Goal: Find specific page/section: Find specific page/section

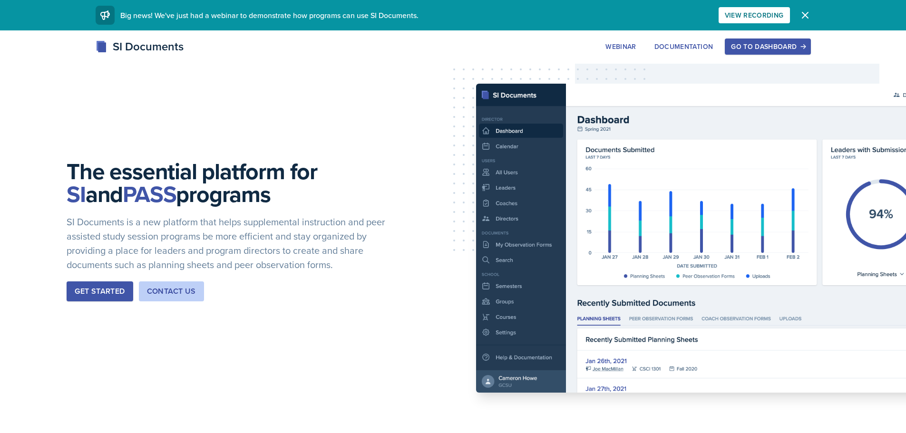
click at [758, 45] on div "Go to Dashboard" at bounding box center [767, 47] width 73 height 8
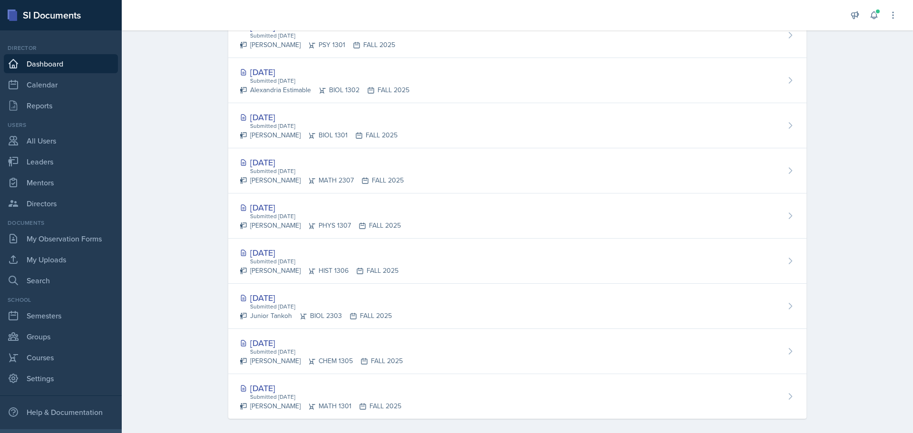
scroll to position [405, 0]
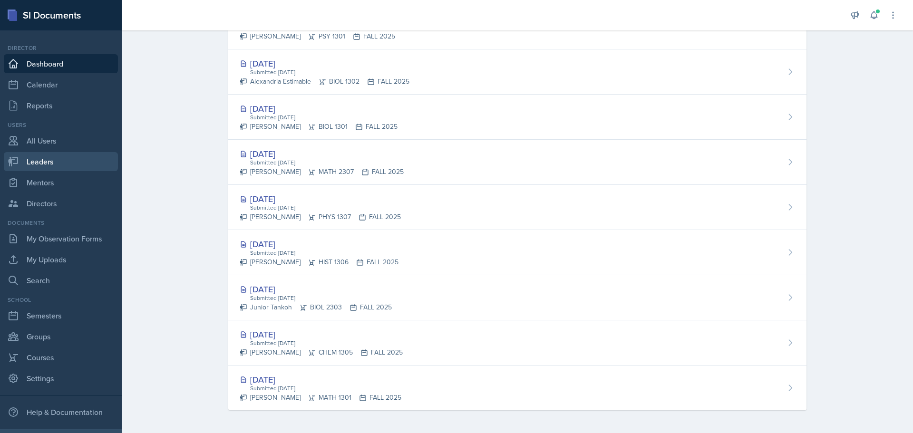
click at [50, 157] on link "Leaders" at bounding box center [61, 161] width 114 height 19
select select "0924c876-6fa7-4296-b593-7db6428ef465"
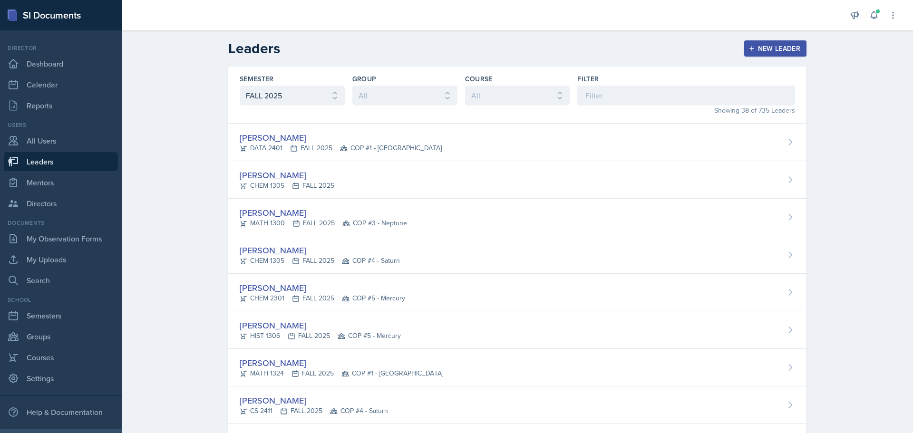
click at [148, 22] on div at bounding box center [483, 15] width 709 height 30
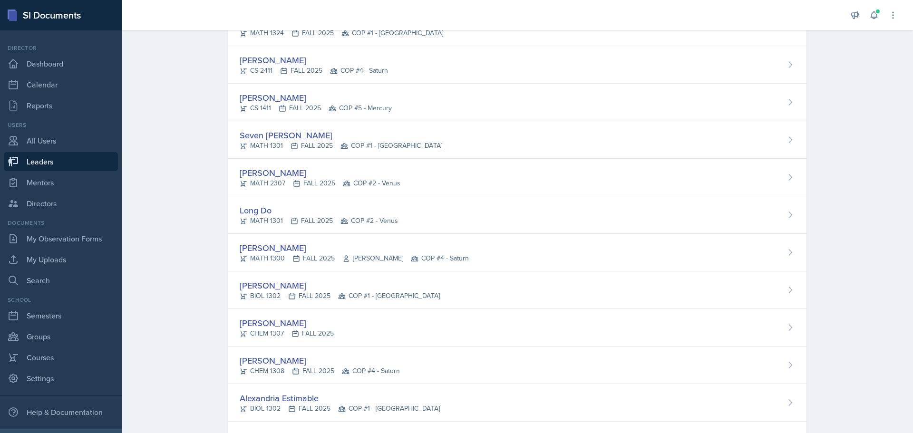
scroll to position [332, 0]
